Goal: Task Accomplishment & Management: Manage account settings

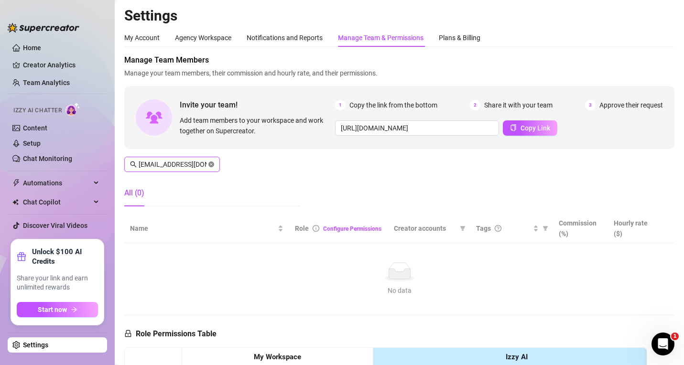
click at [210, 164] on icon "close-circle" at bounding box center [211, 165] width 6 height 6
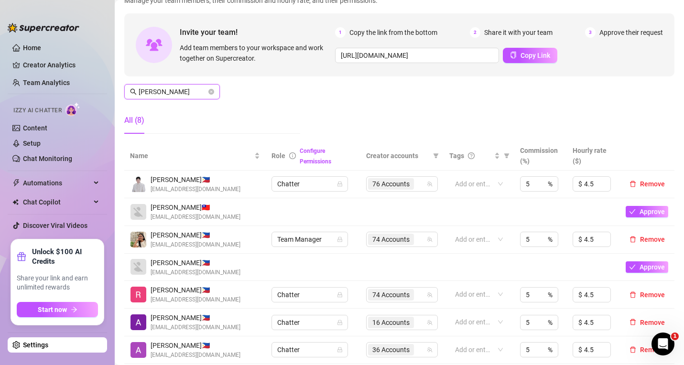
scroll to position [96, 0]
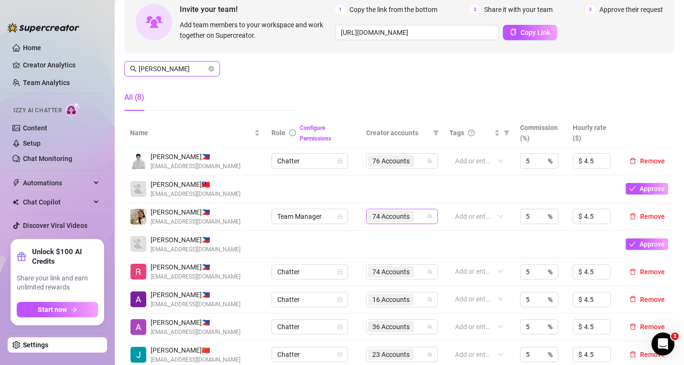
click at [421, 222] on div "74 Accounts" at bounding box center [397, 216] width 58 height 13
type input "[PERSON_NAME]"
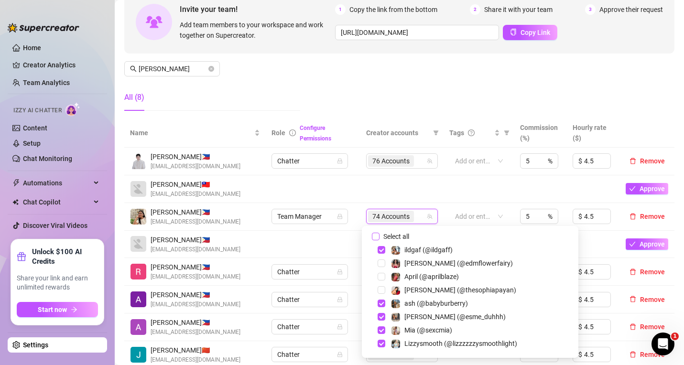
click at [378, 236] on input "Select all" at bounding box center [376, 237] width 8 height 8
checkbox input "true"
click at [401, 186] on td at bounding box center [402, 189] width 83 height 28
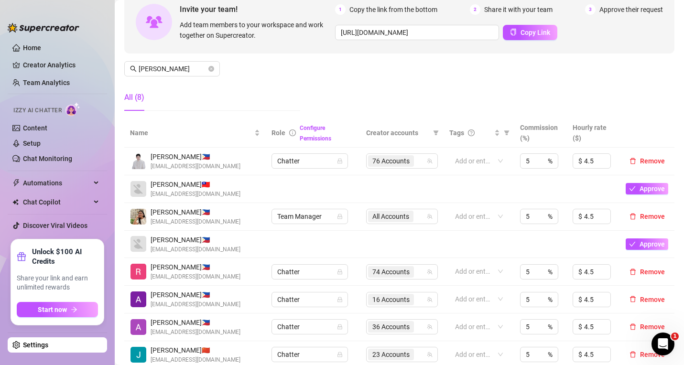
click at [561, 73] on div "Manage Team Members Manage your team members, their commission and hourly rate,…" at bounding box center [399, 39] width 550 height 160
drag, startPoint x: 164, startPoint y: 66, endPoint x: 82, endPoint y: 55, distance: 82.4
click at [82, 55] on div "Home Creator Analytics Team Analytics Izzy AI Chatter Content Setup Chat Monito…" at bounding box center [342, 182] width 684 height 365
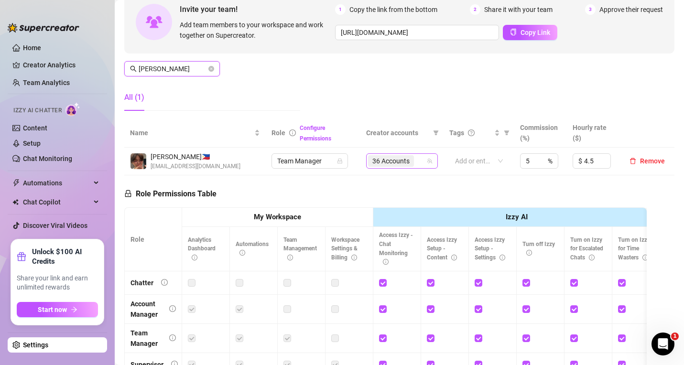
click at [427, 160] on icon "team" at bounding box center [430, 161] width 6 height 6
click at [420, 164] on div "36 Accounts" at bounding box center [397, 160] width 58 height 13
type input "[PERSON_NAME]"
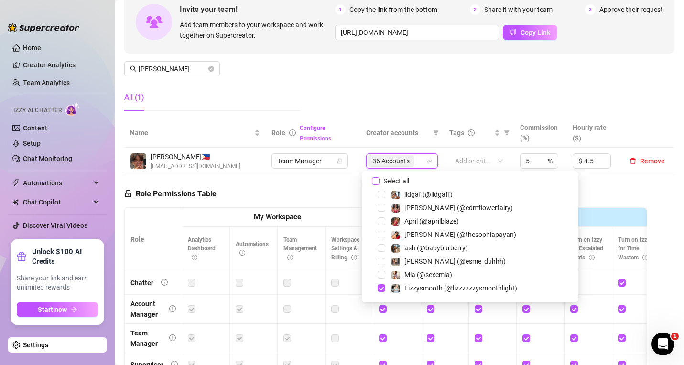
click at [374, 182] on input "Select all" at bounding box center [376, 181] width 8 height 8
checkbox input "true"
click at [399, 120] on th "Creator accounts" at bounding box center [402, 133] width 83 height 29
